Goal: Register for event/course

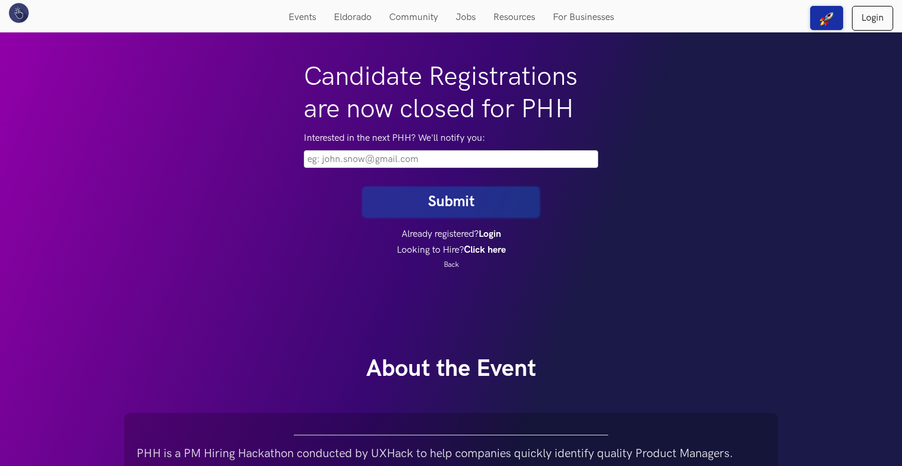
scroll to position [214, 0]
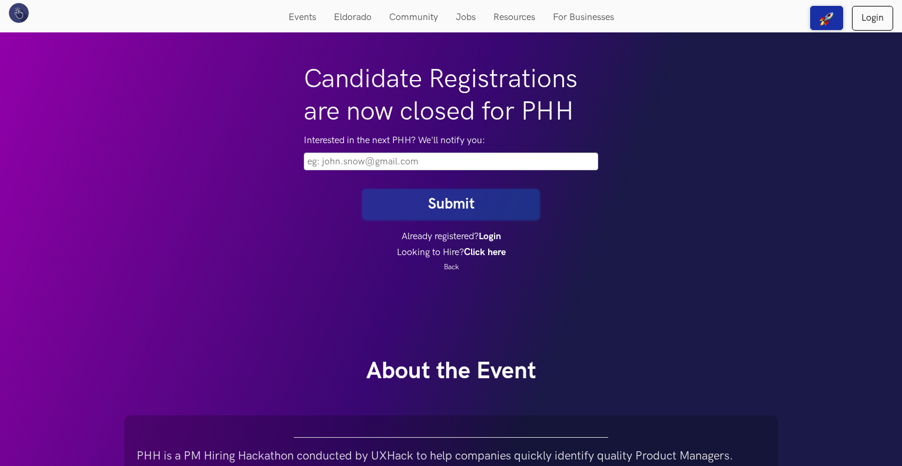
click at [450, 155] on input "email" at bounding box center [451, 161] width 294 height 18
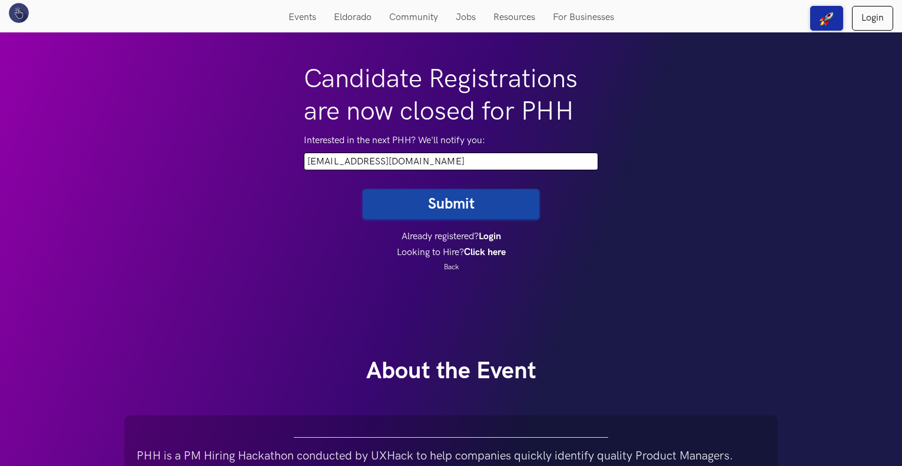
click at [449, 167] on input "hdy.hdd6@gmail.com" at bounding box center [451, 161] width 294 height 18
type input "hadeel.alhaddad0@gmail.com"
click at [454, 206] on button "Submit" at bounding box center [451, 204] width 177 height 30
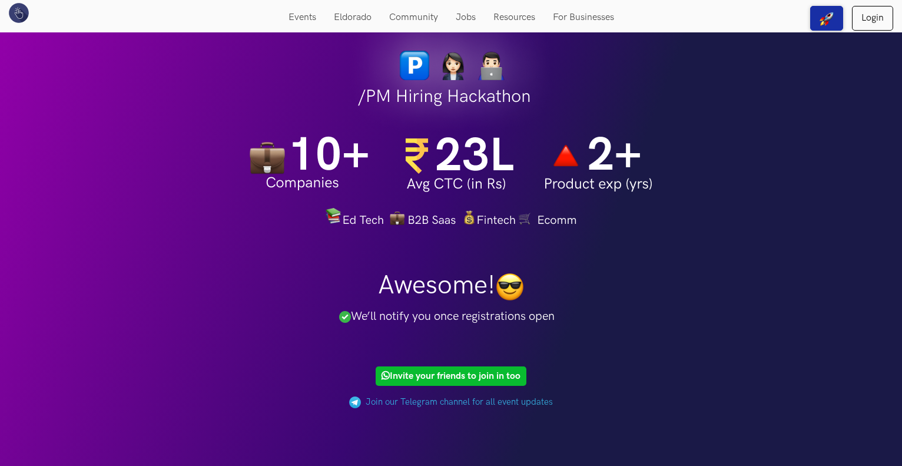
scroll to position [12, 0]
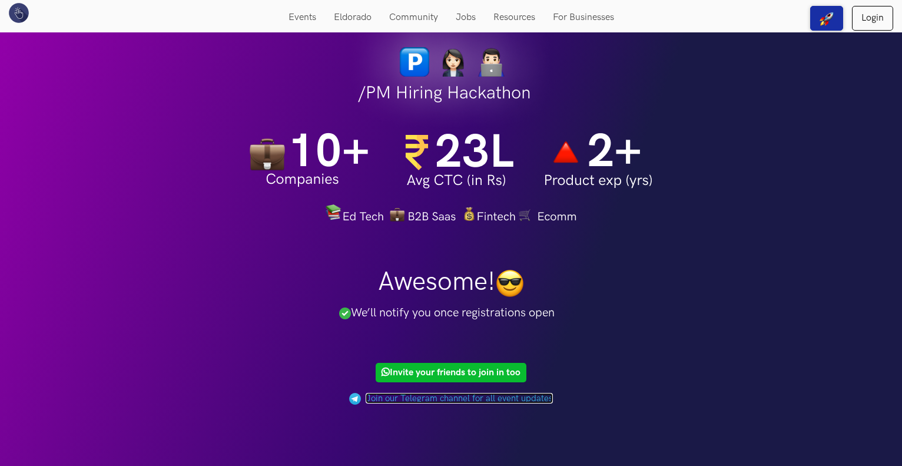
click at [491, 397] on link "Join our Telegram channel for all event updates" at bounding box center [458, 398] width 187 height 11
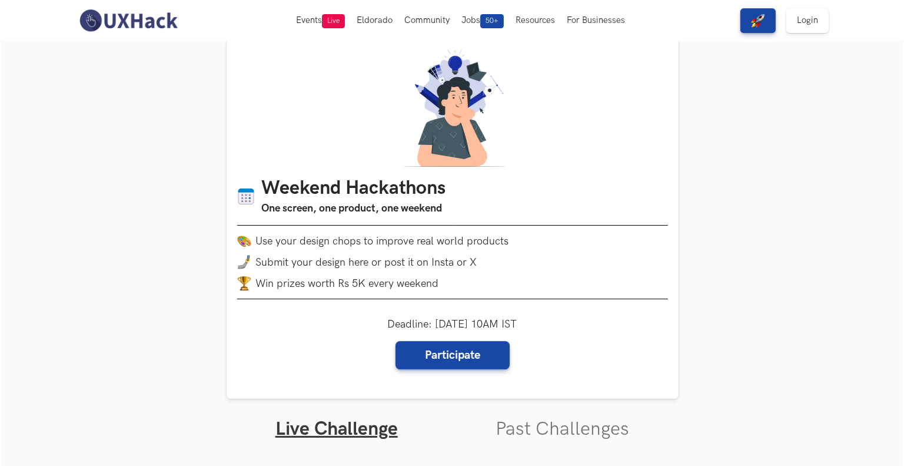
scroll to position [18, 0]
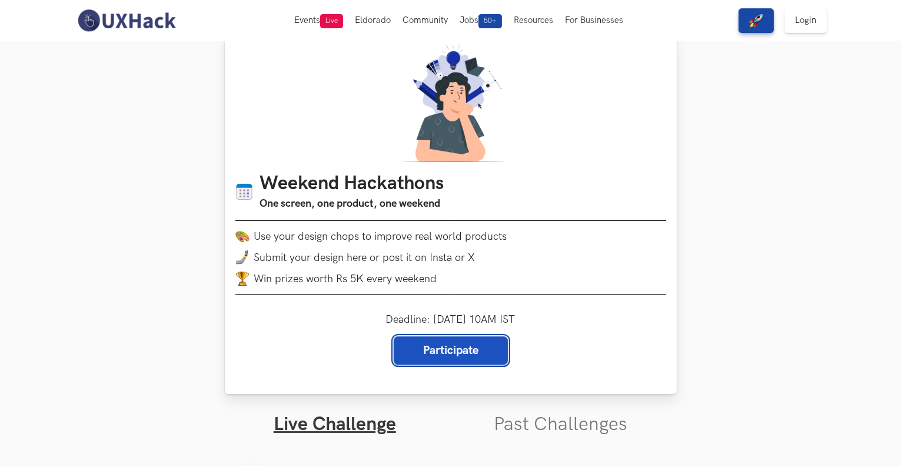
click at [416, 358] on link "Participate" at bounding box center [451, 350] width 114 height 28
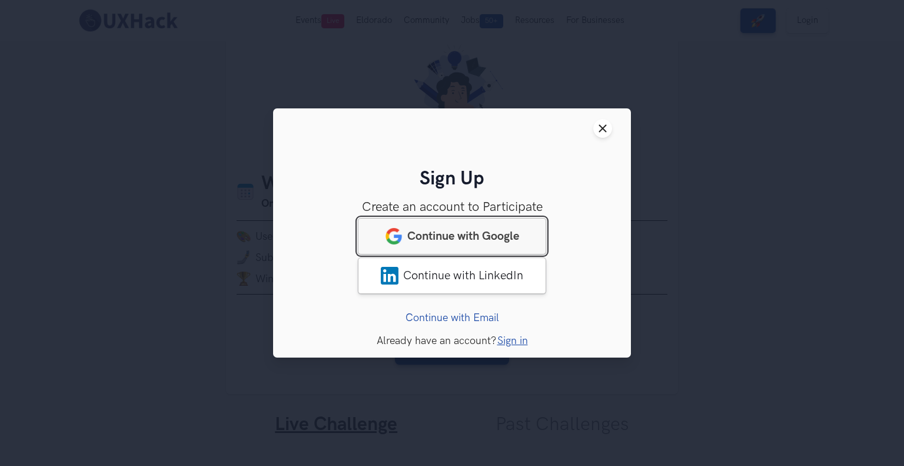
click at [458, 235] on span "Continue with Google" at bounding box center [463, 236] width 112 height 14
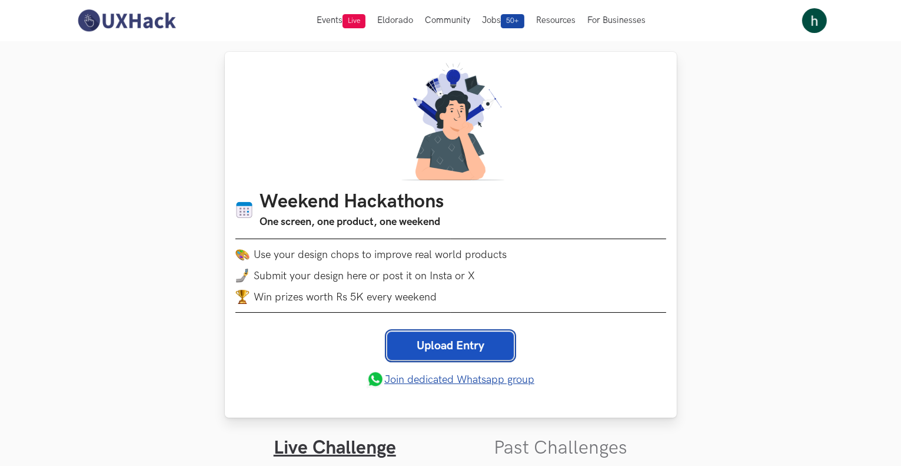
click at [504, 341] on link "Upload Entry" at bounding box center [450, 345] width 127 height 28
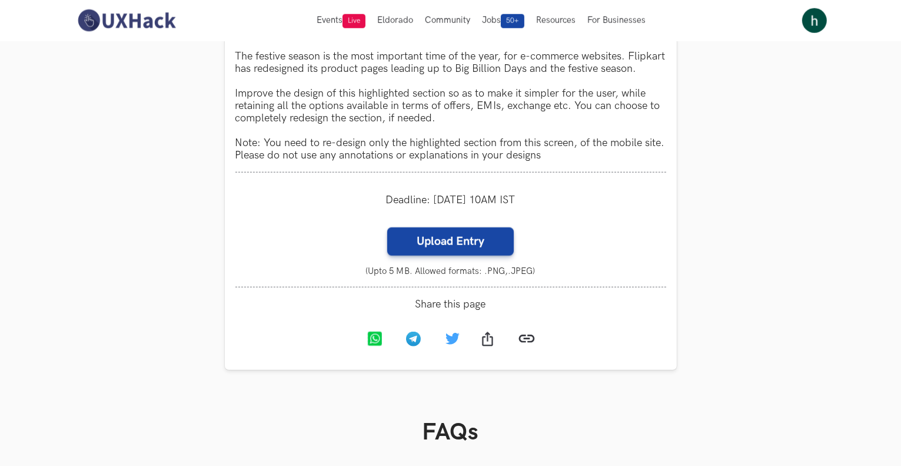
scroll to position [1089, 0]
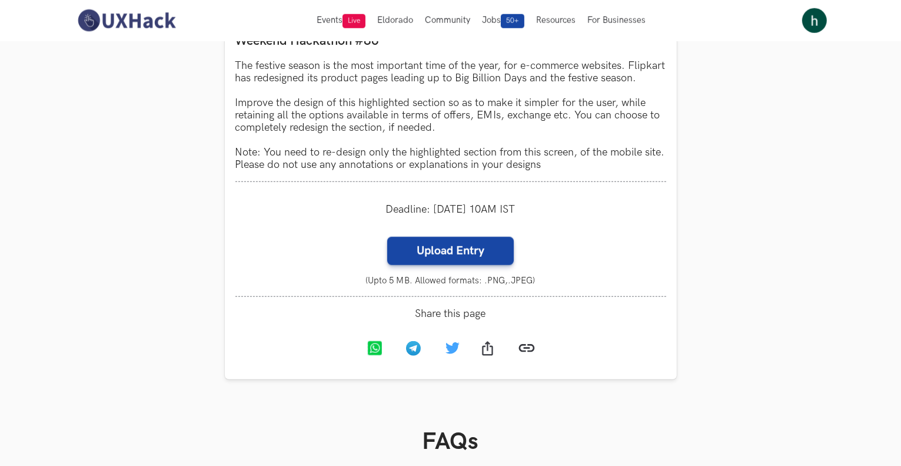
click at [514, 263] on label "Upload Entry" at bounding box center [450, 251] width 127 height 28
click at [387, 237] on input "Upload Entry" at bounding box center [387, 236] width 1 height 1
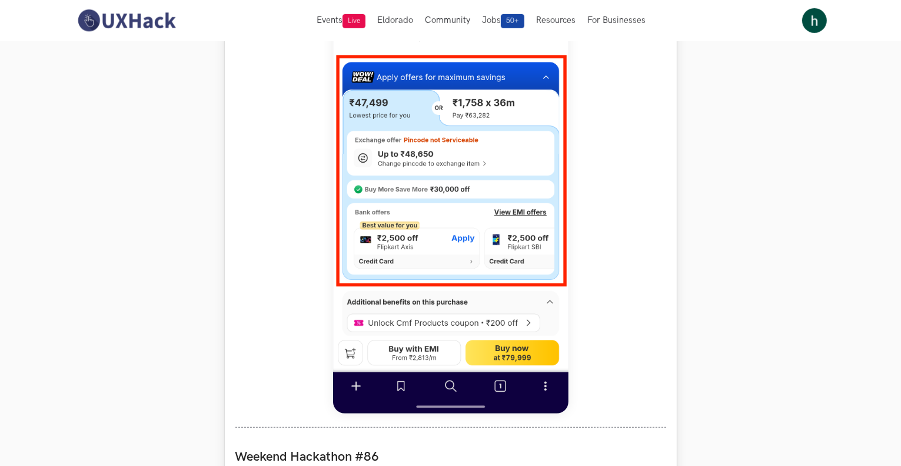
scroll to position [672, 0]
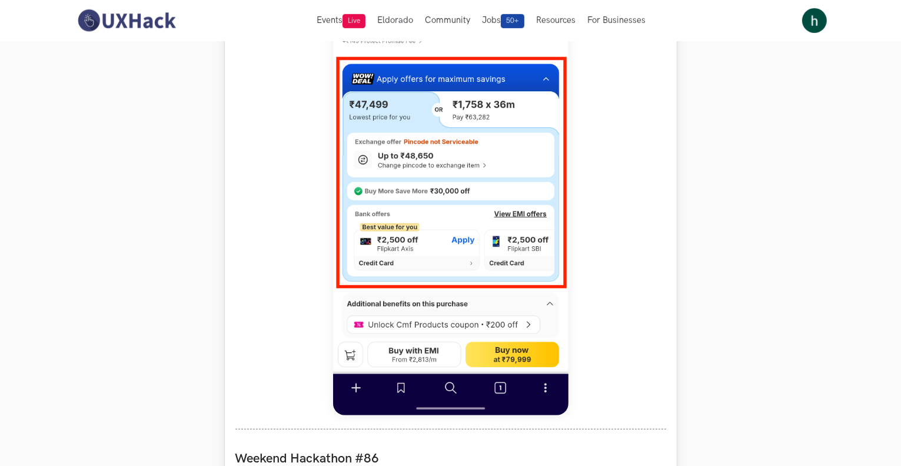
click at [492, 237] on img at bounding box center [450, 153] width 235 height 523
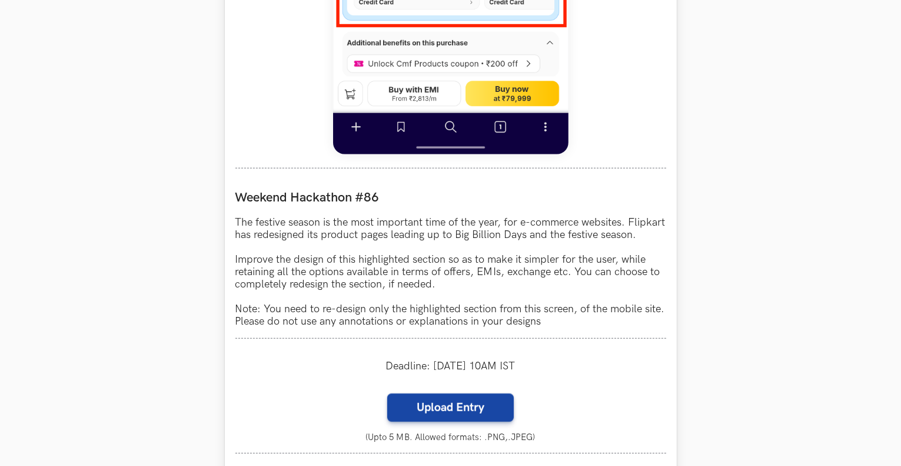
scroll to position [933, 0]
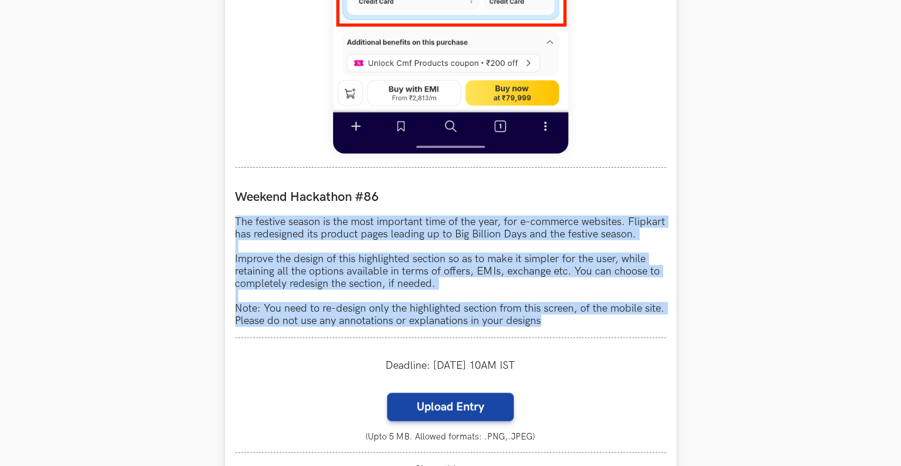
drag, startPoint x: 226, startPoint y: 216, endPoint x: 563, endPoint y: 338, distance: 358.2
click at [563, 338] on div "Flipkart LIVE Weekend Hackathon #86 The festive season is the most important ti…" at bounding box center [451, 49] width 452 height 972
copy p "The festive season is the most important time of the year, for e-commerce websi…"
